Goal: Find specific page/section: Find specific page/section

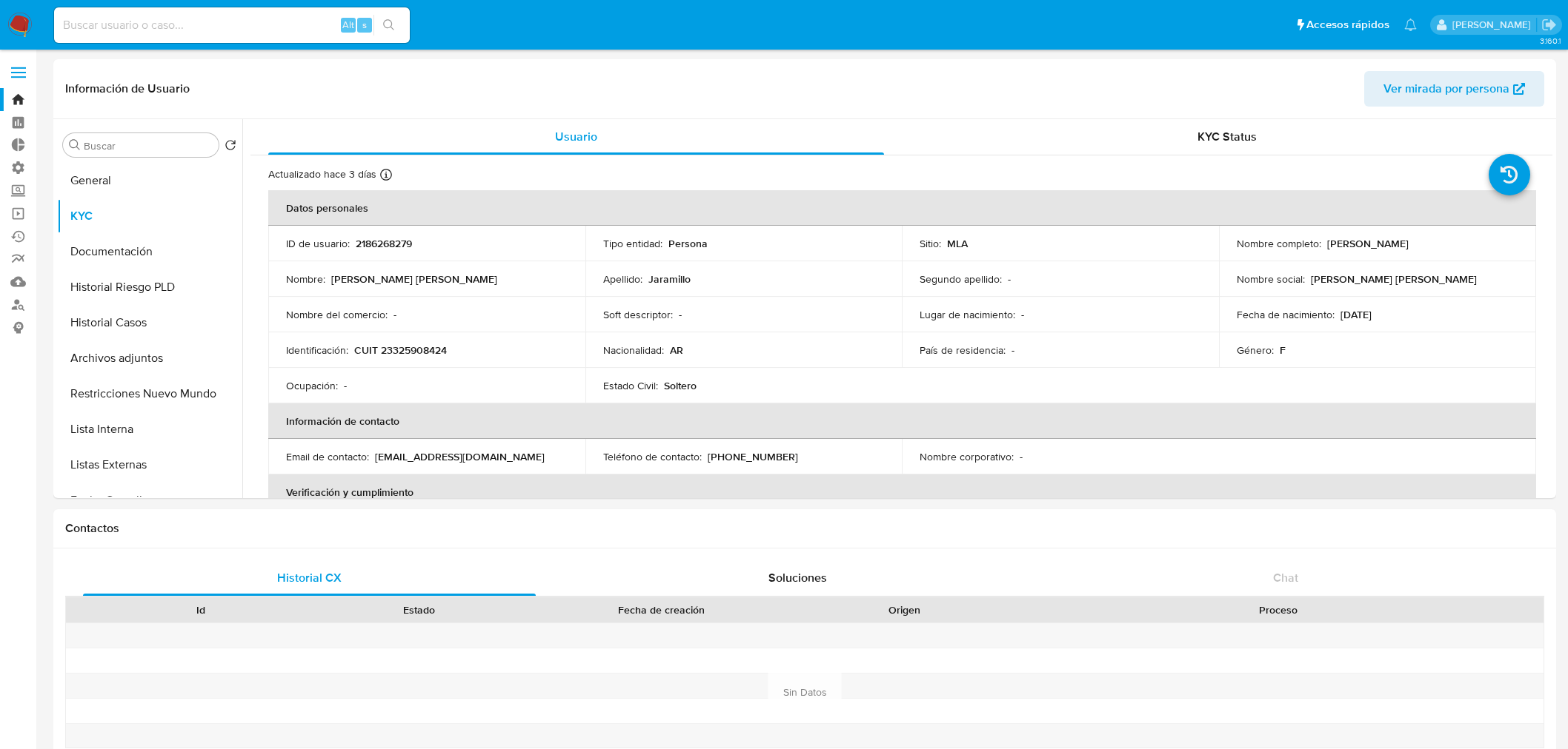
select select "10"
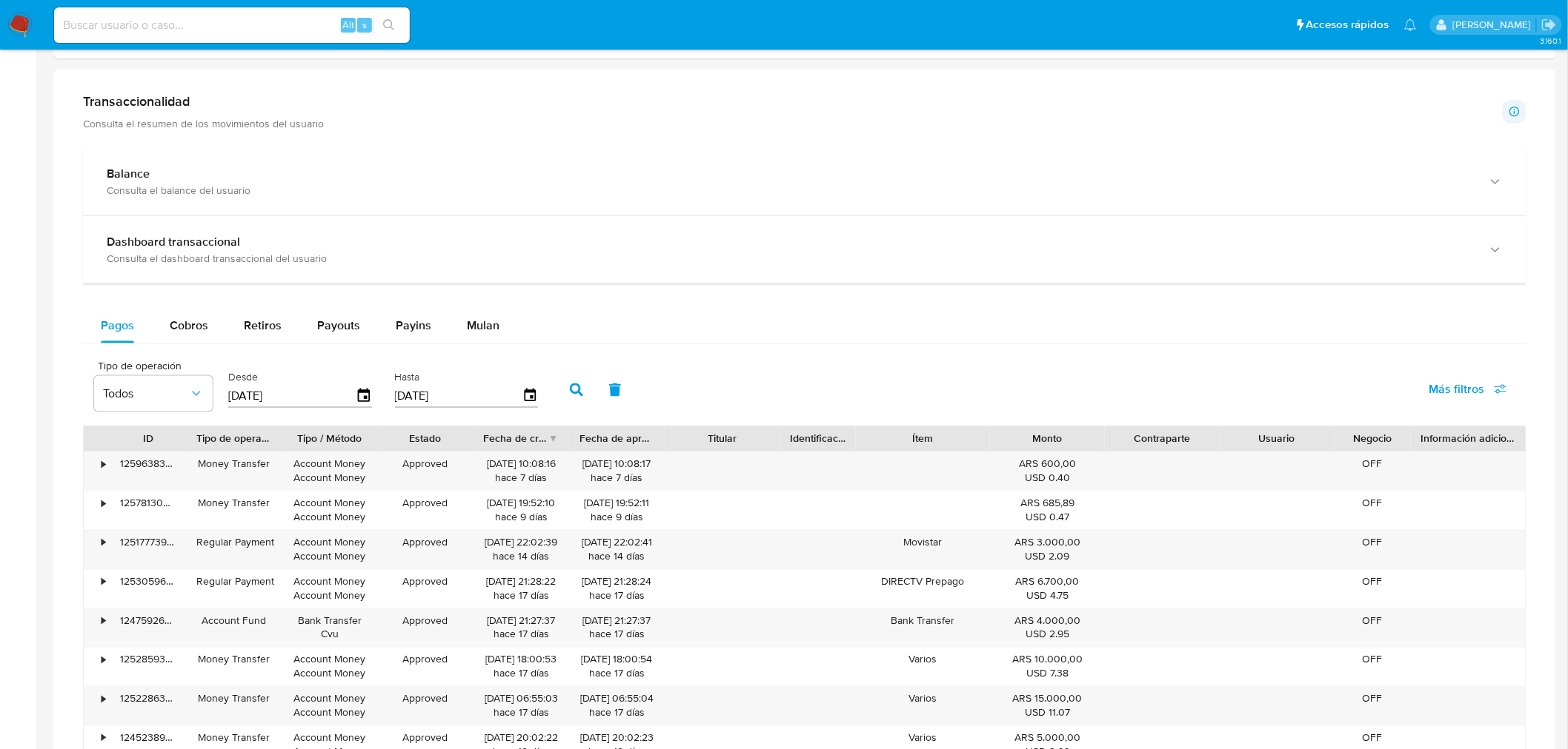
scroll to position [765, 0]
click at [18, 19] on img at bounding box center [19, 25] width 25 height 25
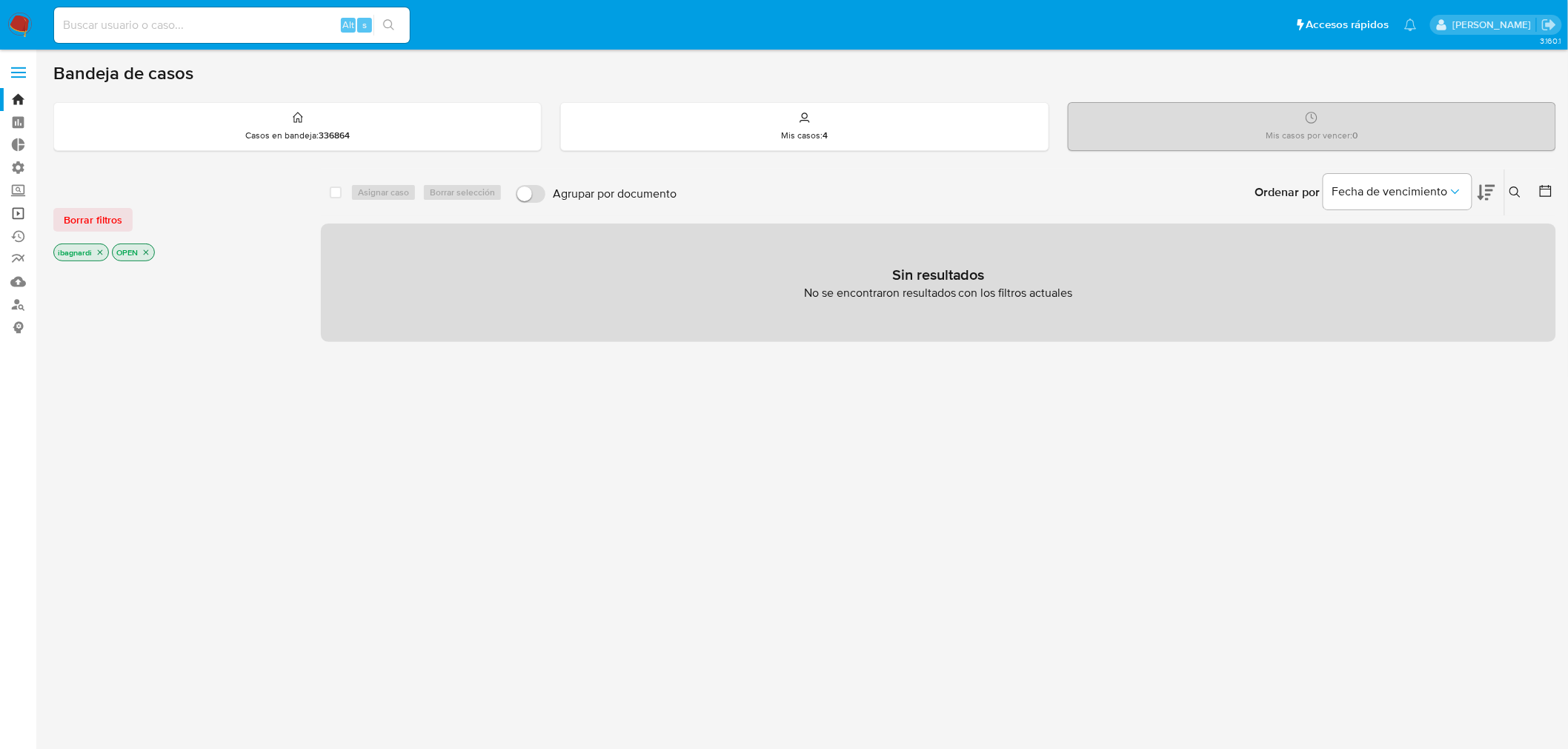
click at [19, 207] on link "Operaciones masivas" at bounding box center [88, 213] width 176 height 23
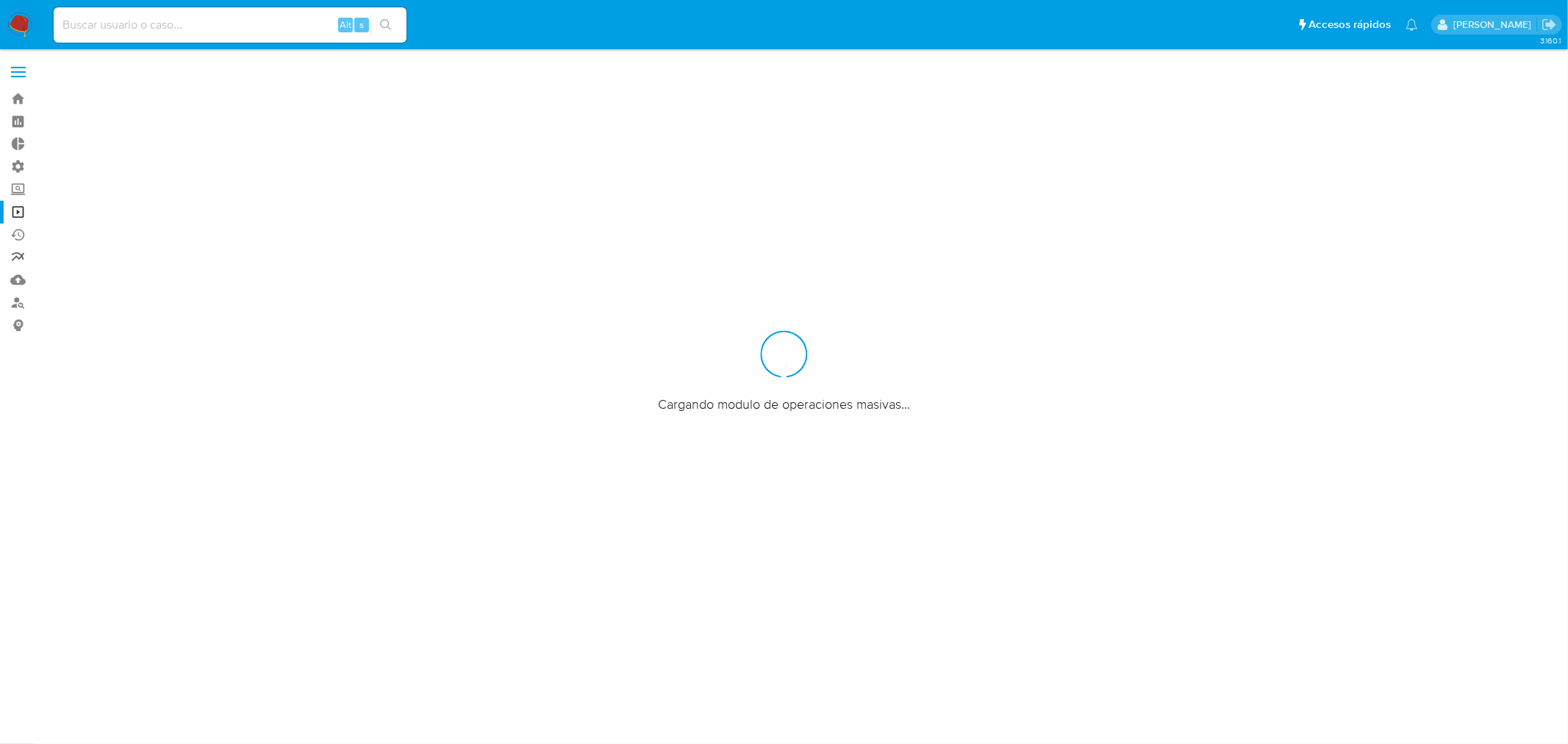
click at [19, 256] on link "Reportes" at bounding box center [87, 258] width 175 height 23
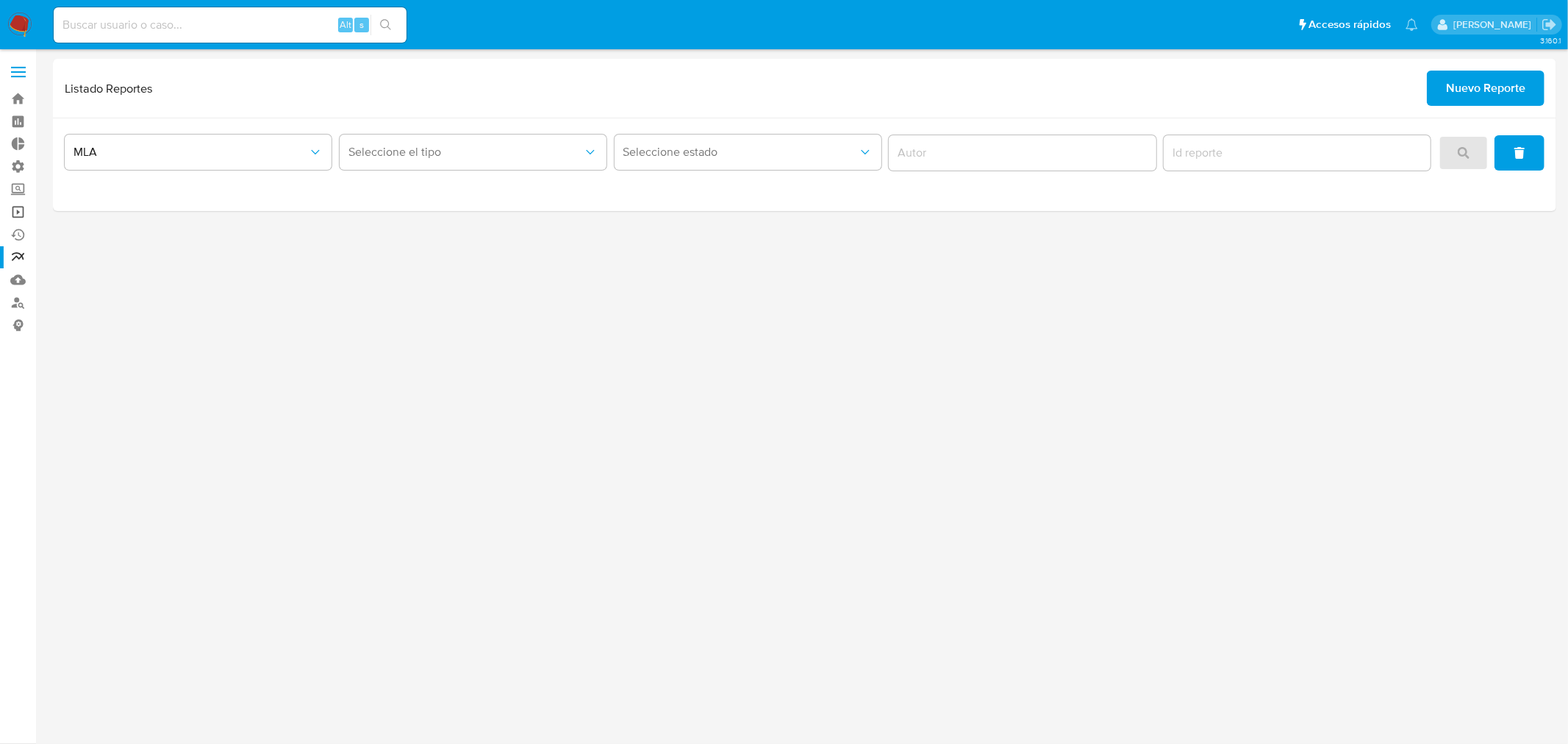
click at [19, 214] on link "Operaciones masivas" at bounding box center [87, 212] width 175 height 23
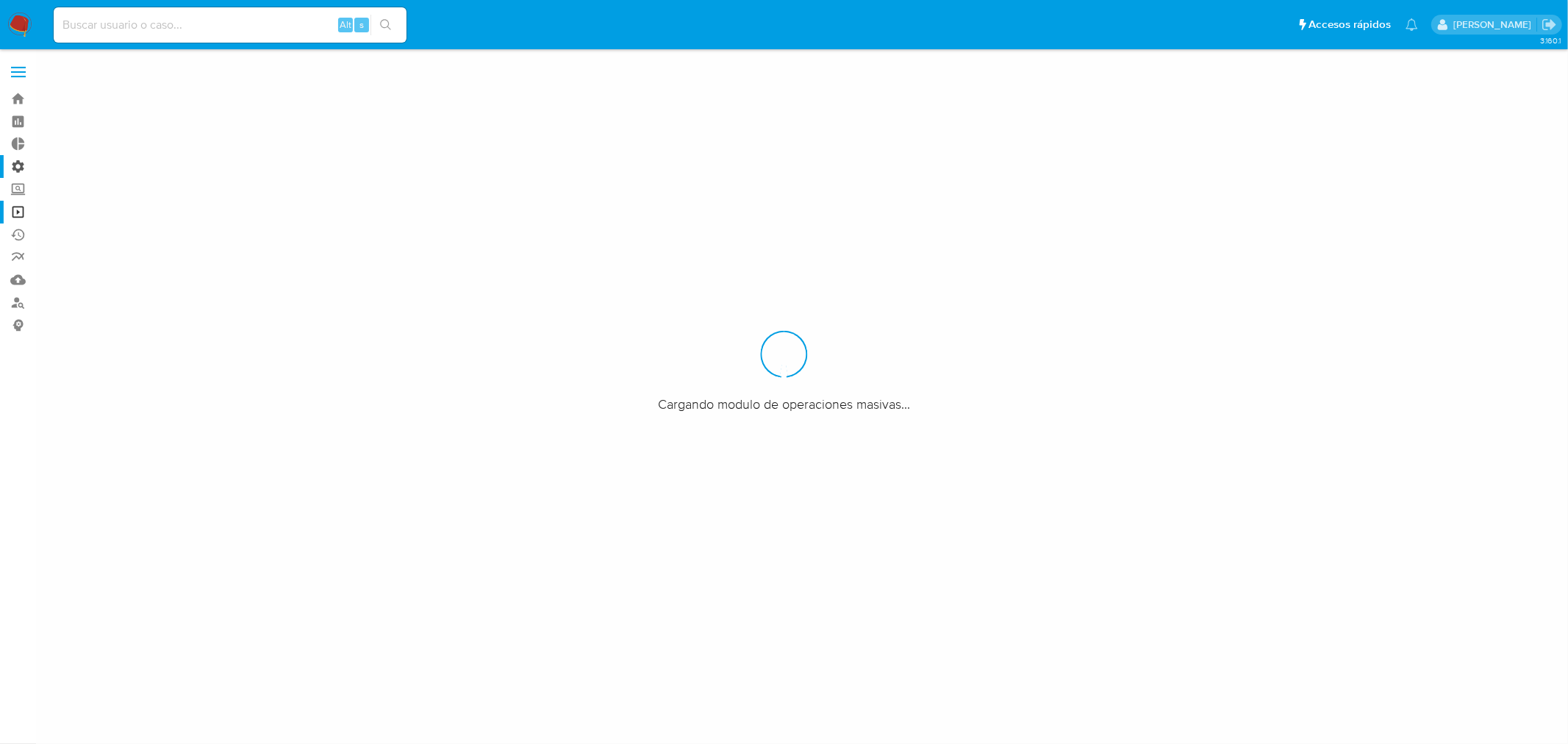
click at [20, 168] on label "Administración" at bounding box center [87, 167] width 175 height 23
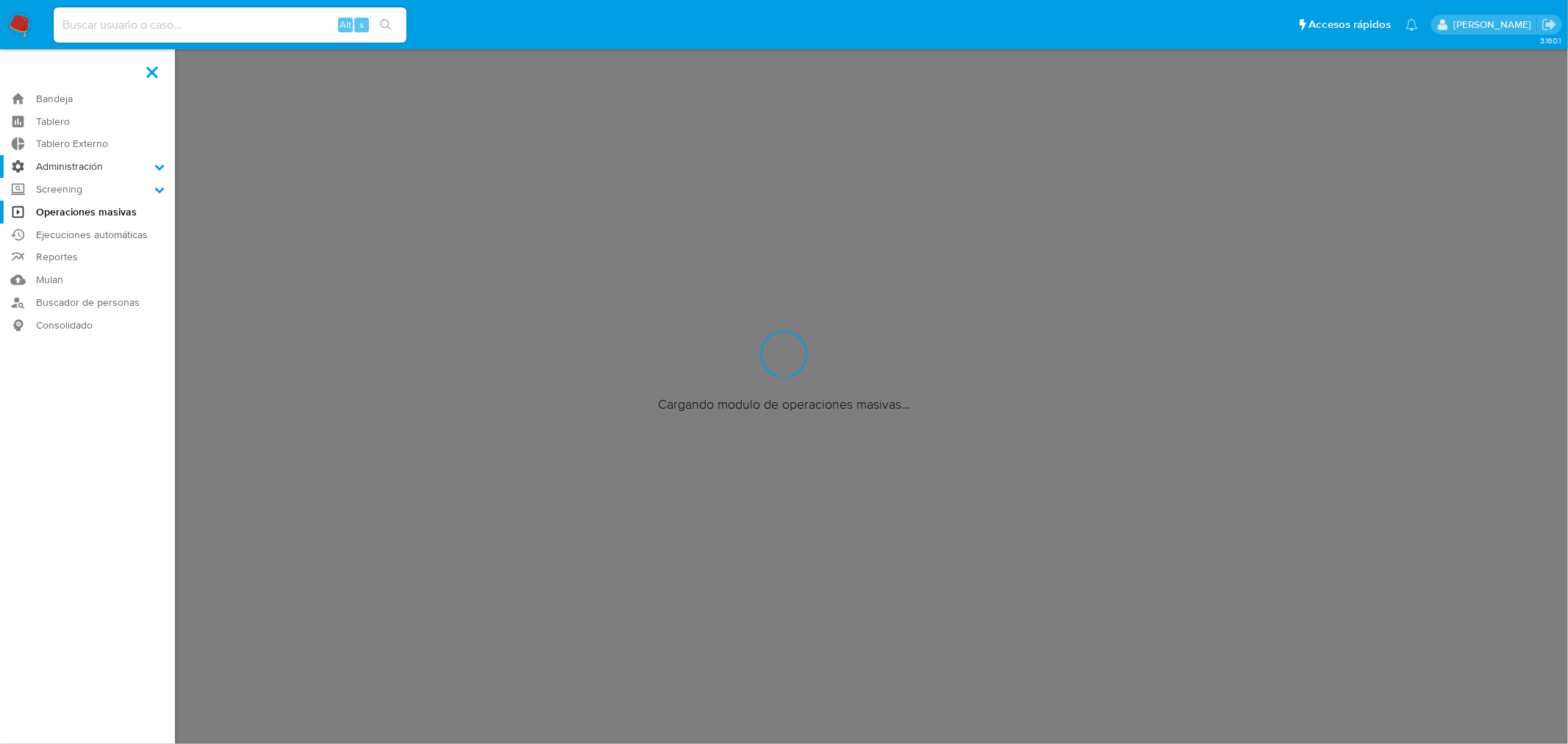
click at [0, 0] on input "Administración" at bounding box center [0, 0] width 0 height 0
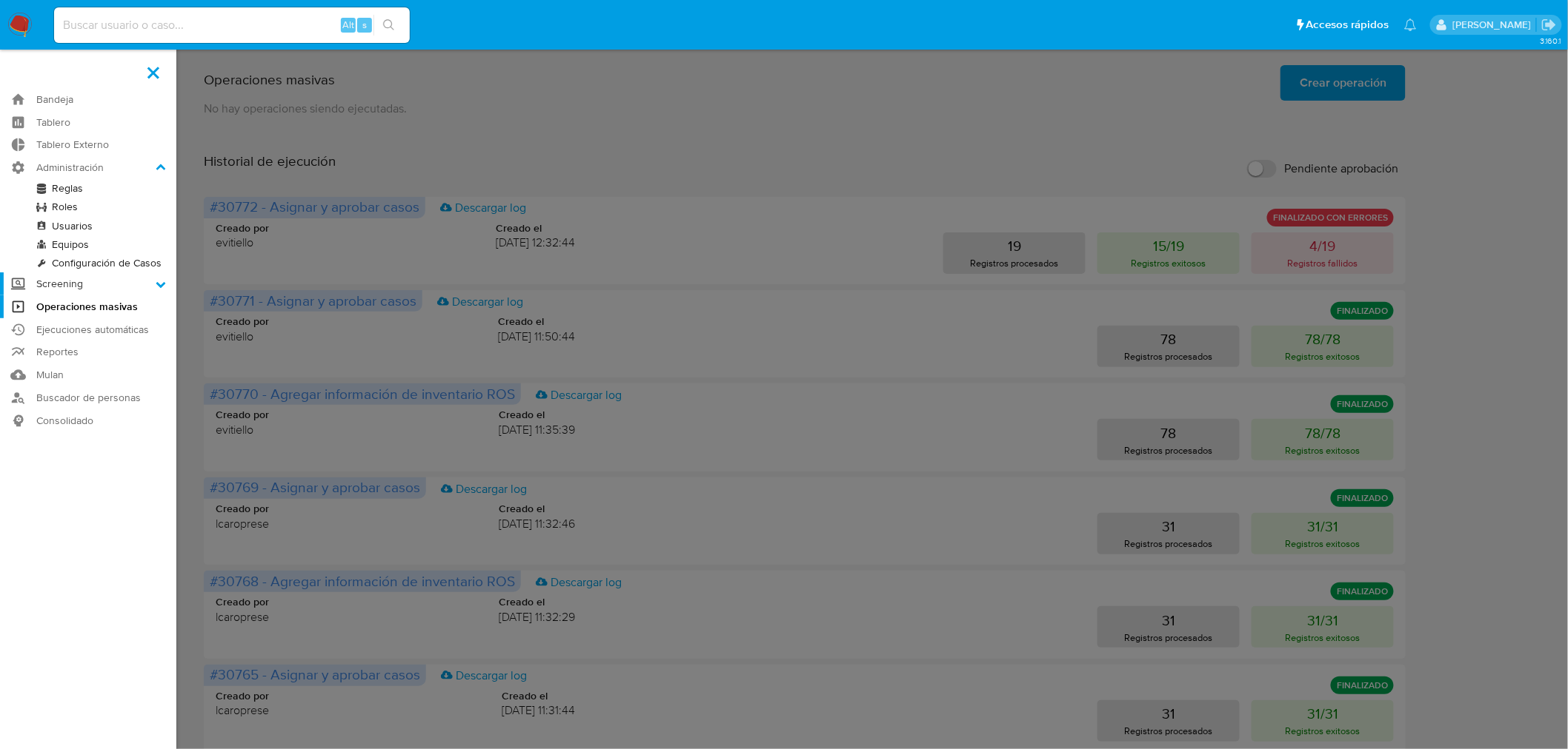
click at [105, 282] on label "Screening" at bounding box center [88, 284] width 176 height 23
click at [0, 0] on input "Screening" at bounding box center [0, 0] width 0 height 0
click at [71, 243] on link "Watchlist" at bounding box center [88, 248] width 176 height 19
